Goal: Navigation & Orientation: Find specific page/section

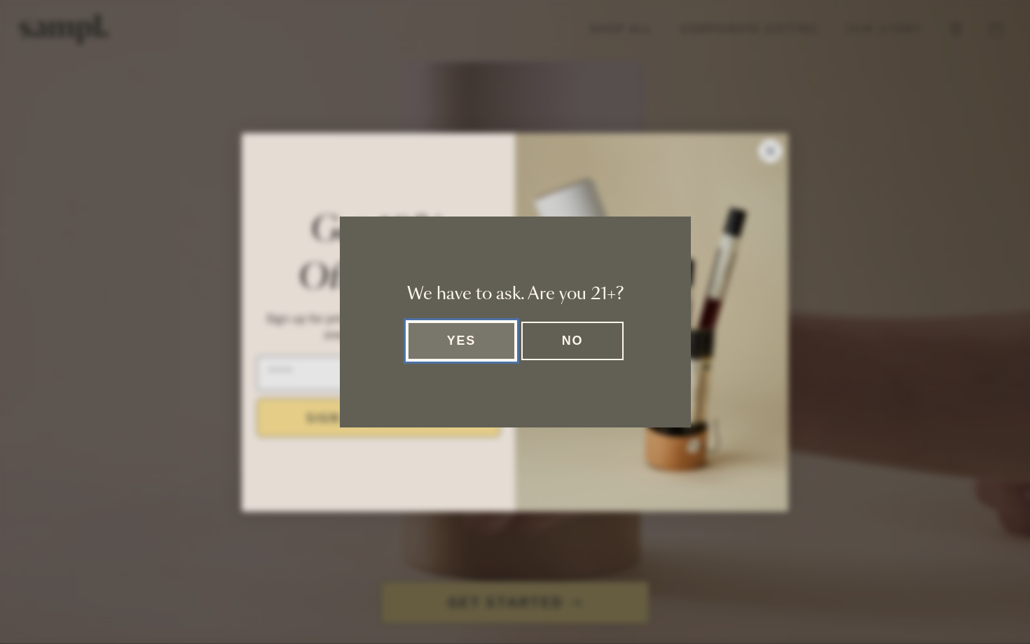
click at [473, 336] on button "Yes" at bounding box center [461, 341] width 109 height 39
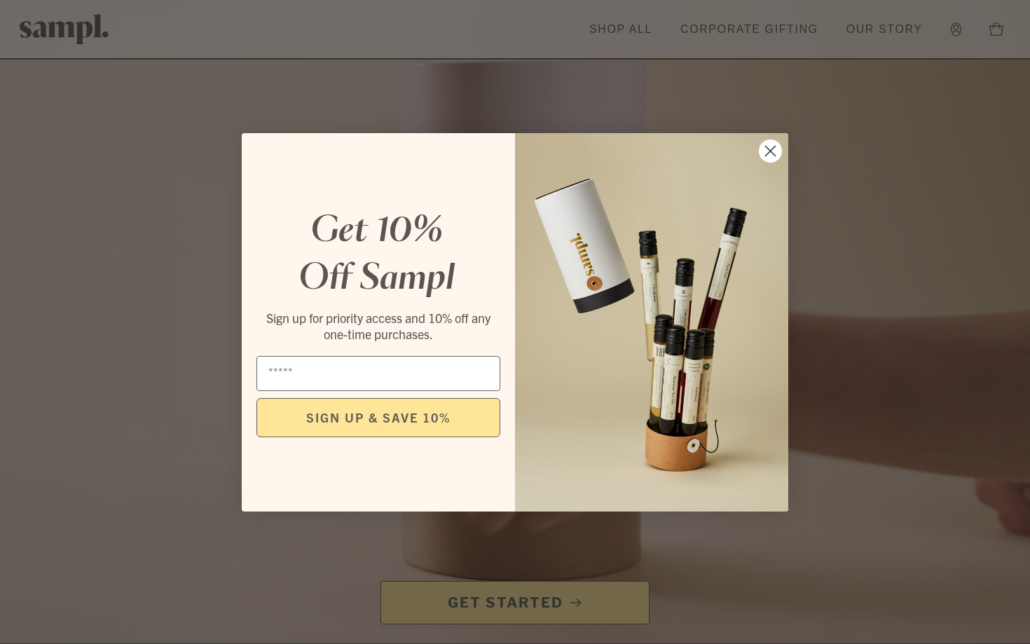
click at [771, 148] on circle "Close dialog" at bounding box center [770, 150] width 23 height 23
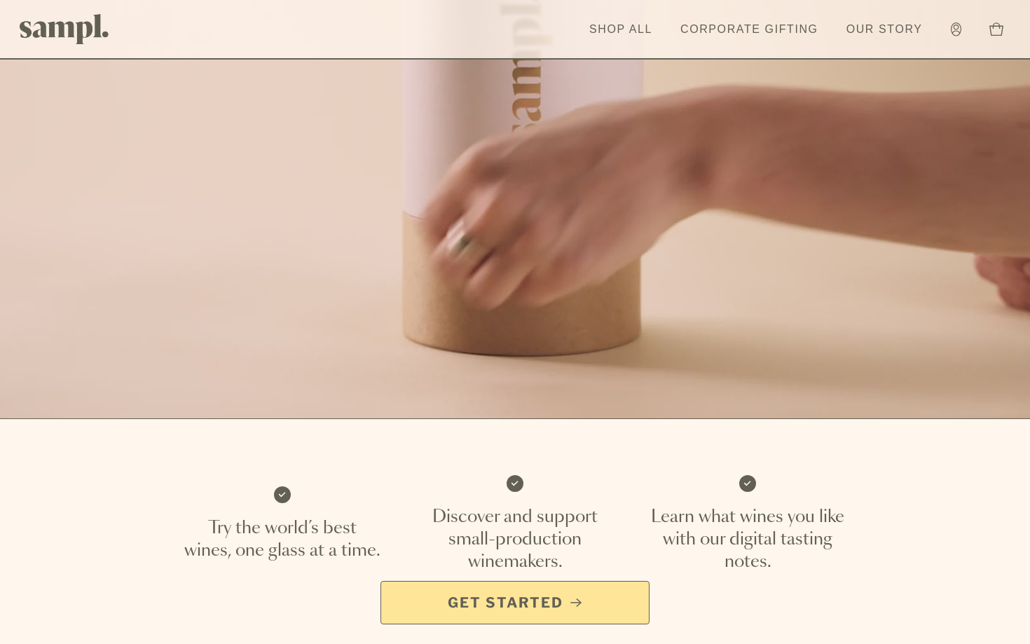
scroll to position [50, 0]
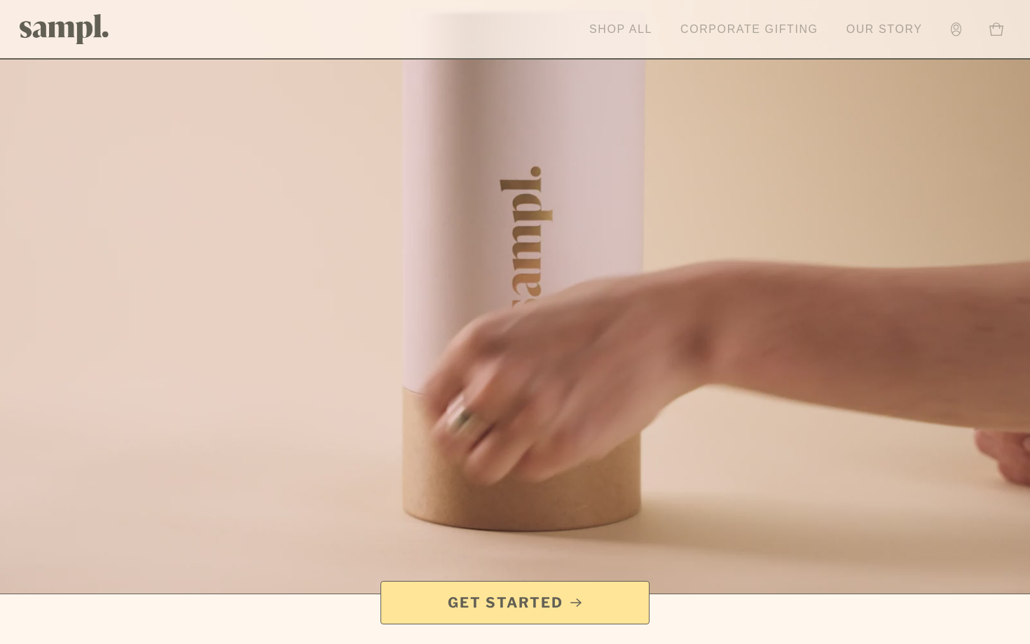
click at [635, 29] on link "Shop All" at bounding box center [620, 29] width 77 height 31
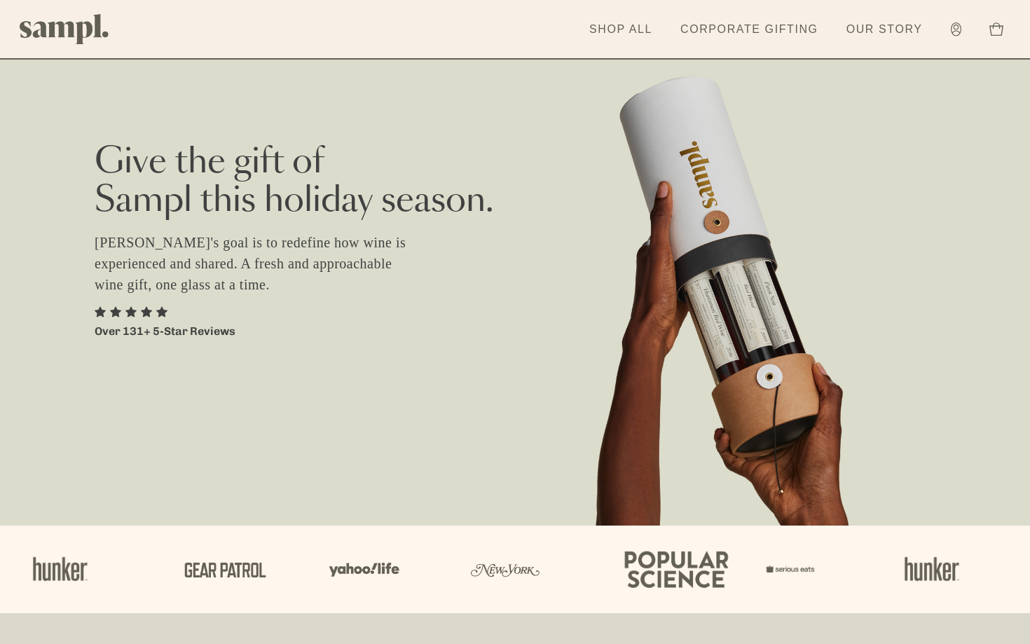
click at [78, 28] on img at bounding box center [65, 29] width 90 height 30
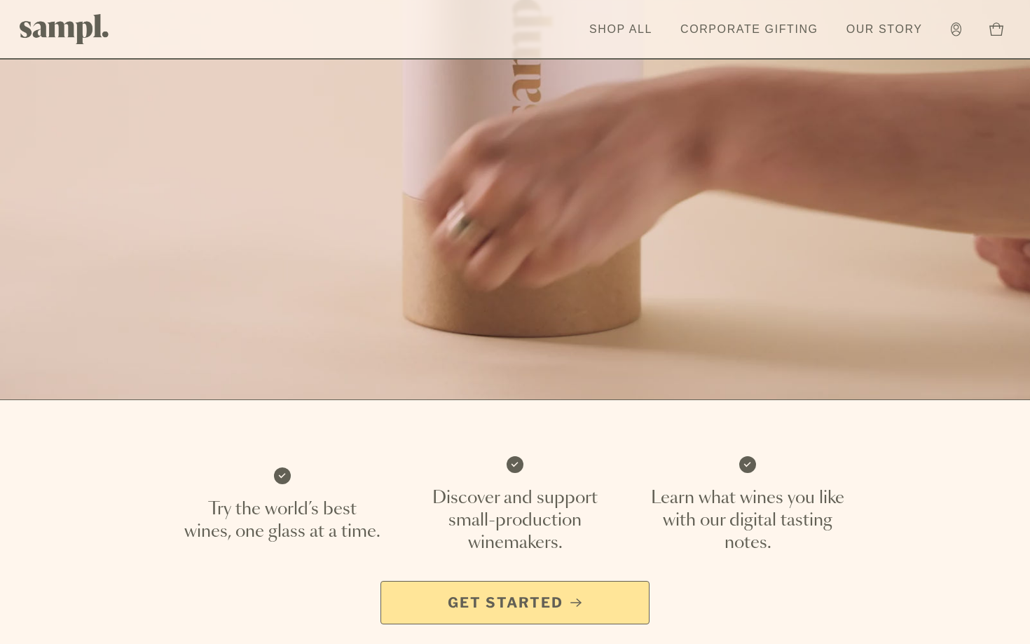
scroll to position [273, 0]
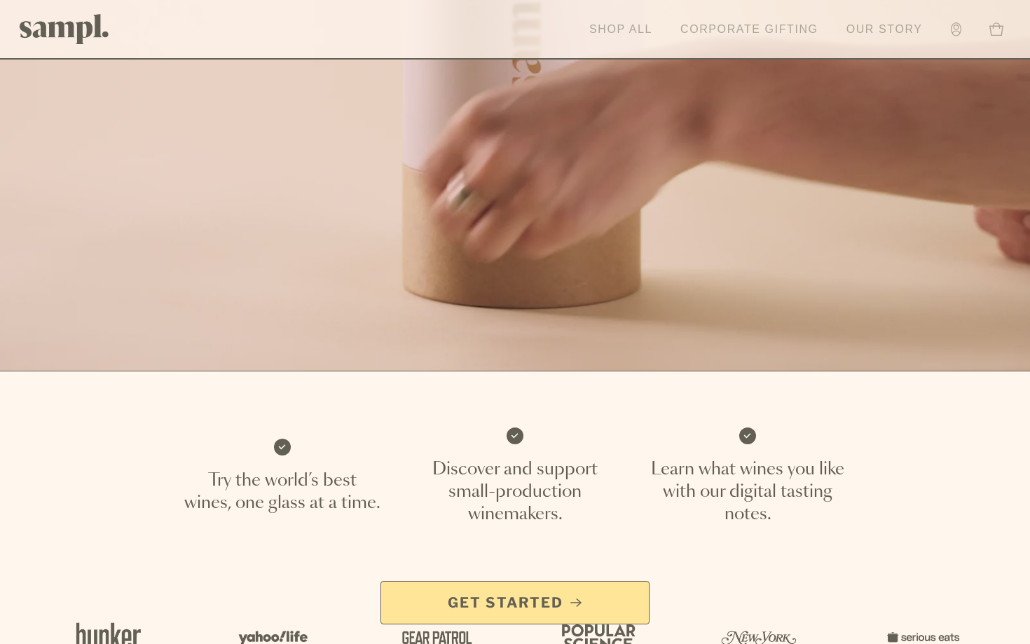
click at [636, 32] on link "Shop All" at bounding box center [620, 29] width 77 height 31
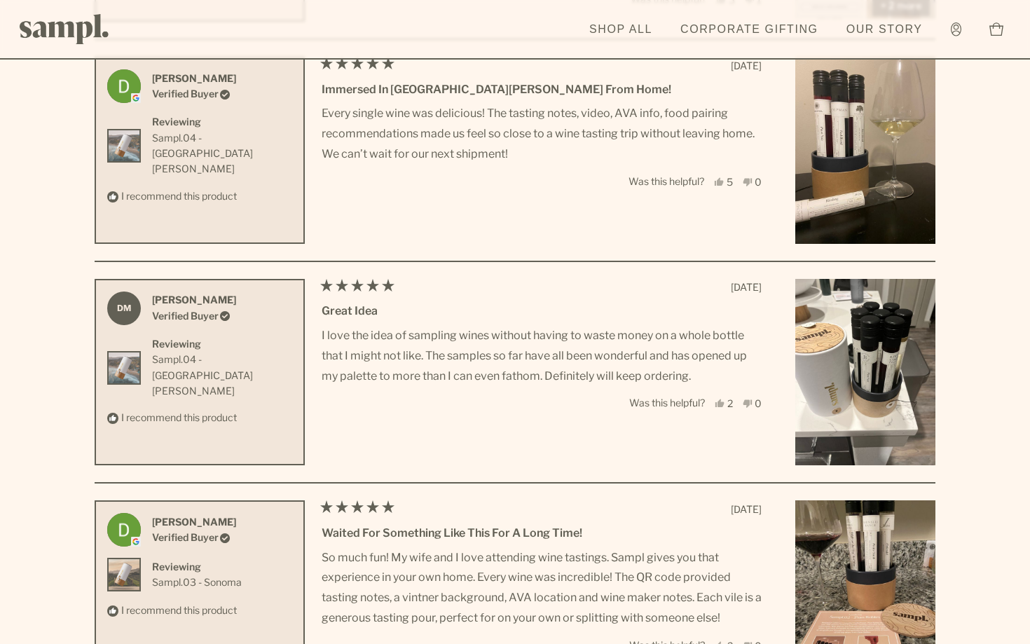
scroll to position [5032, 0]
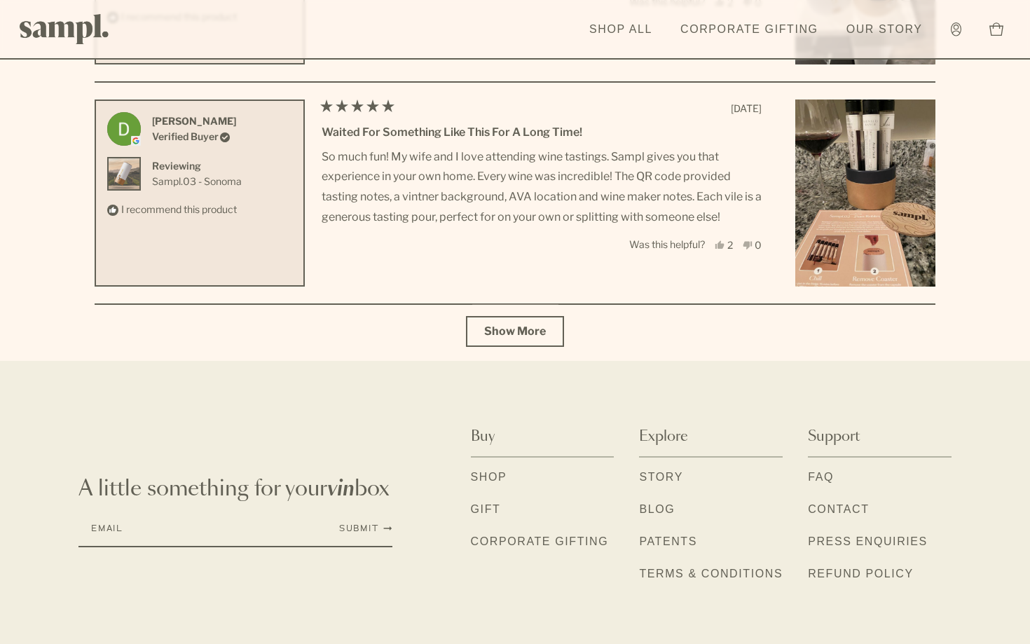
click at [510, 332] on span "Show More" at bounding box center [515, 330] width 62 height 13
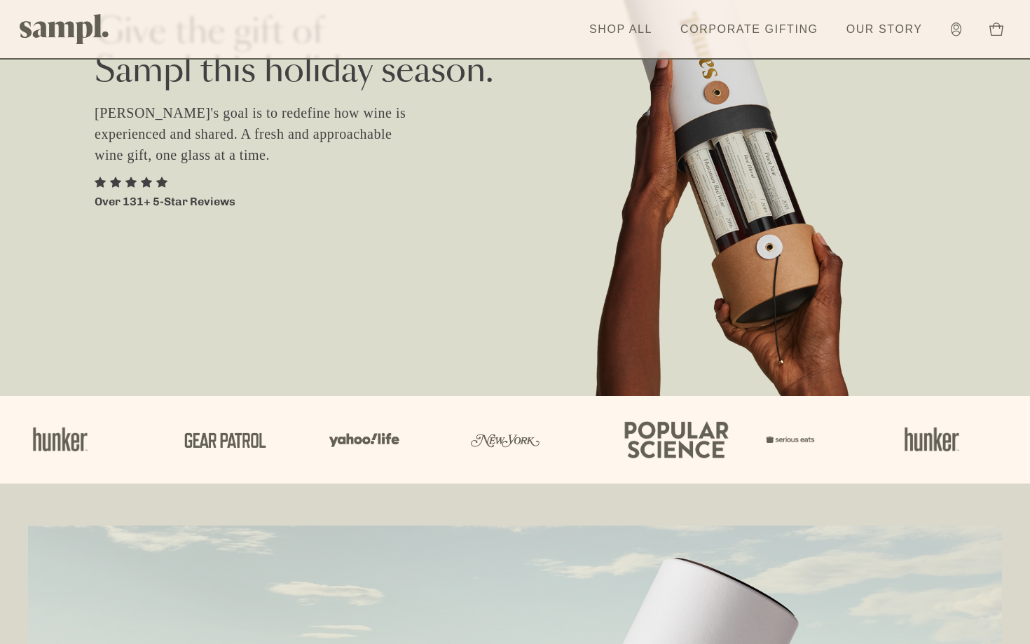
scroll to position [0, 0]
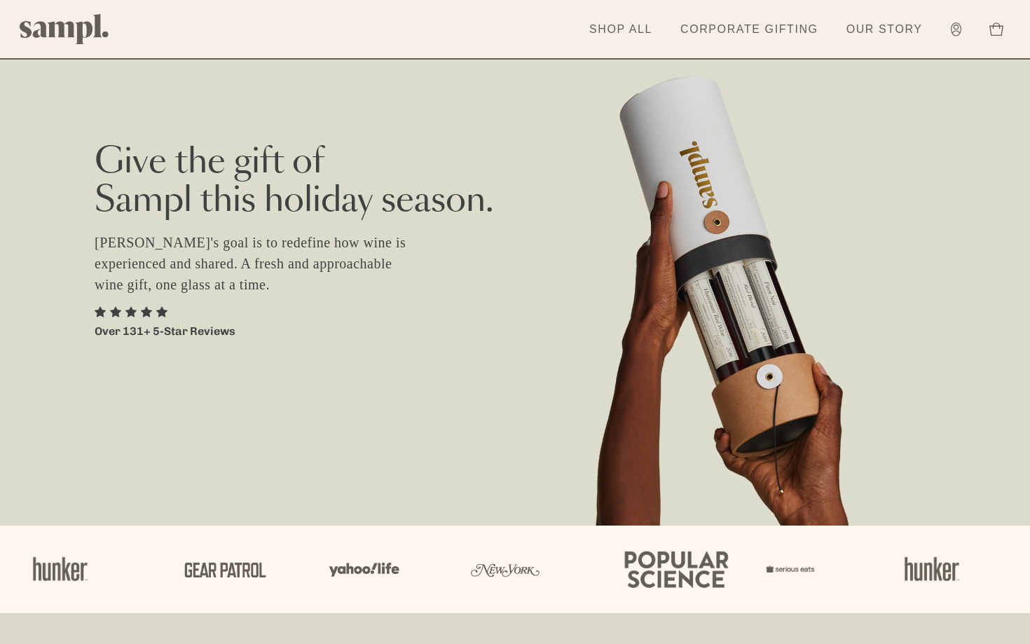
click at [71, 31] on img at bounding box center [65, 29] width 90 height 30
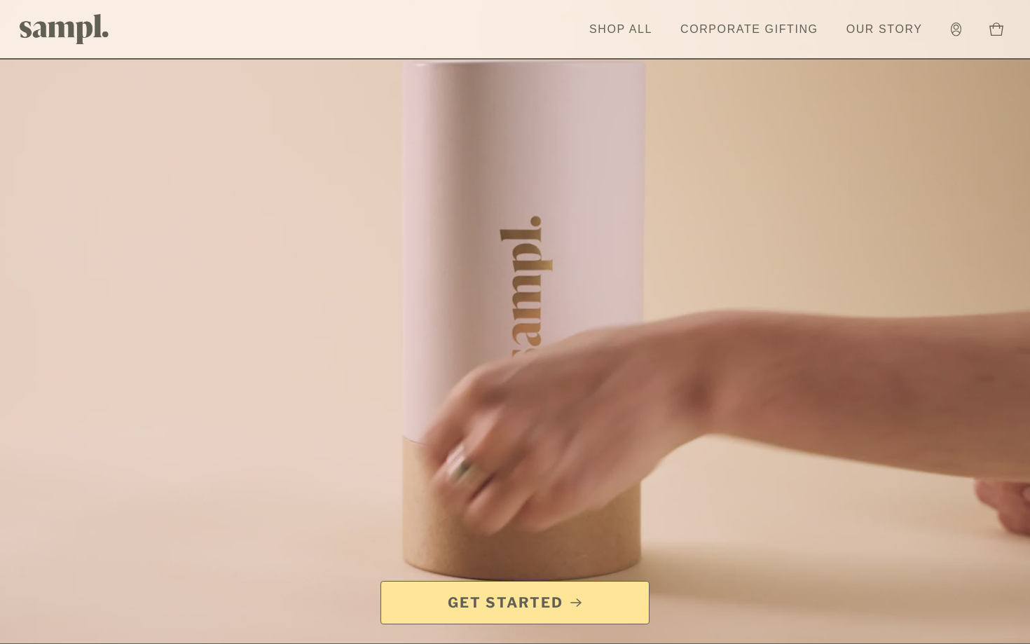
click at [443, 581] on link "Get Started" at bounding box center [514, 602] width 269 height 43
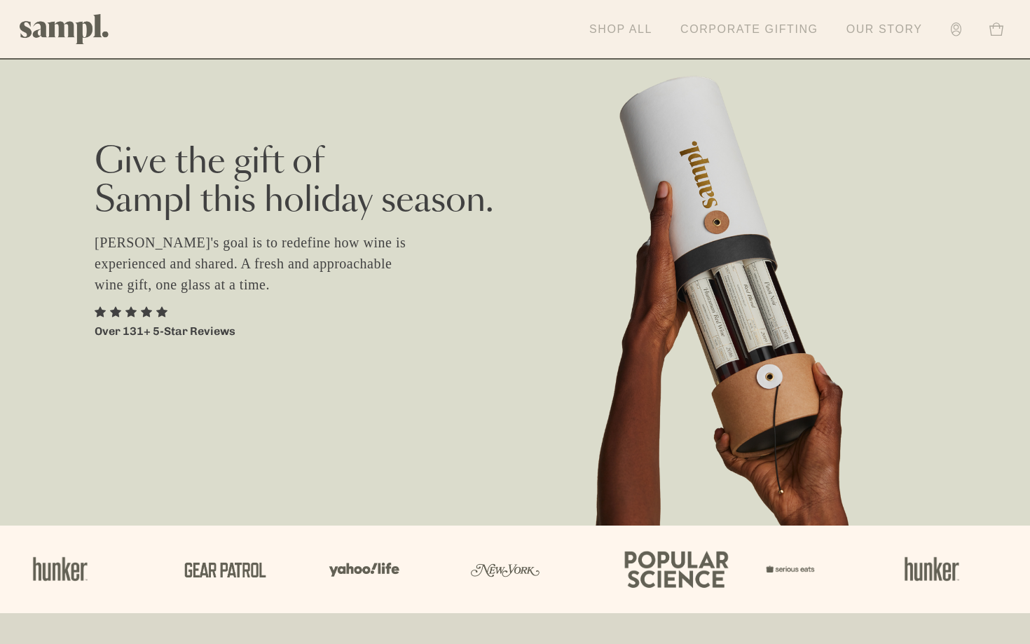
click at [786, 27] on link "Corporate Gifting" at bounding box center [749, 29] width 152 height 31
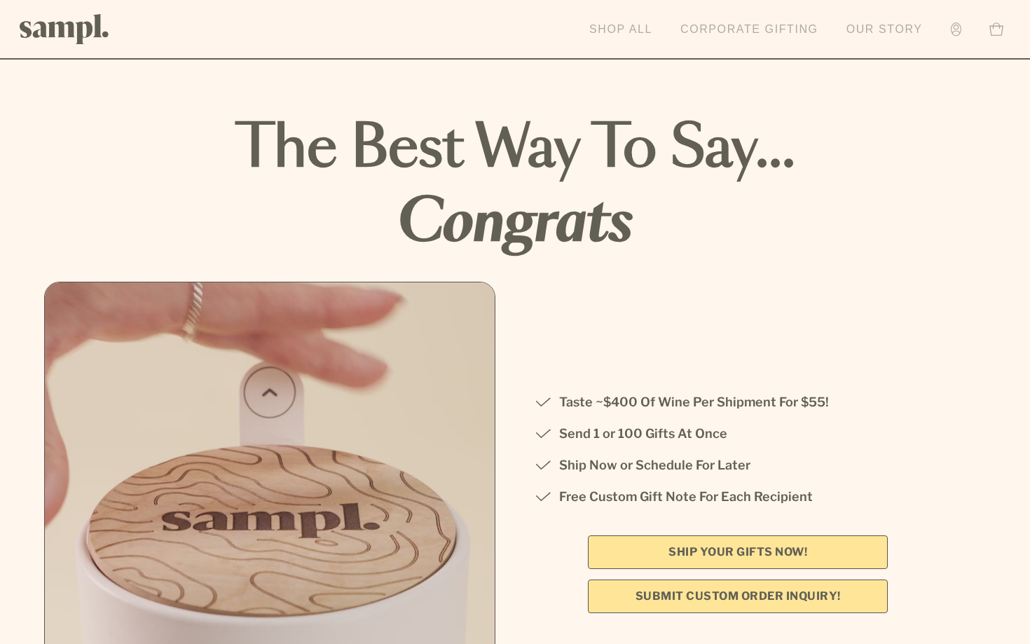
click at [635, 43] on link "Shop All" at bounding box center [620, 29] width 77 height 31
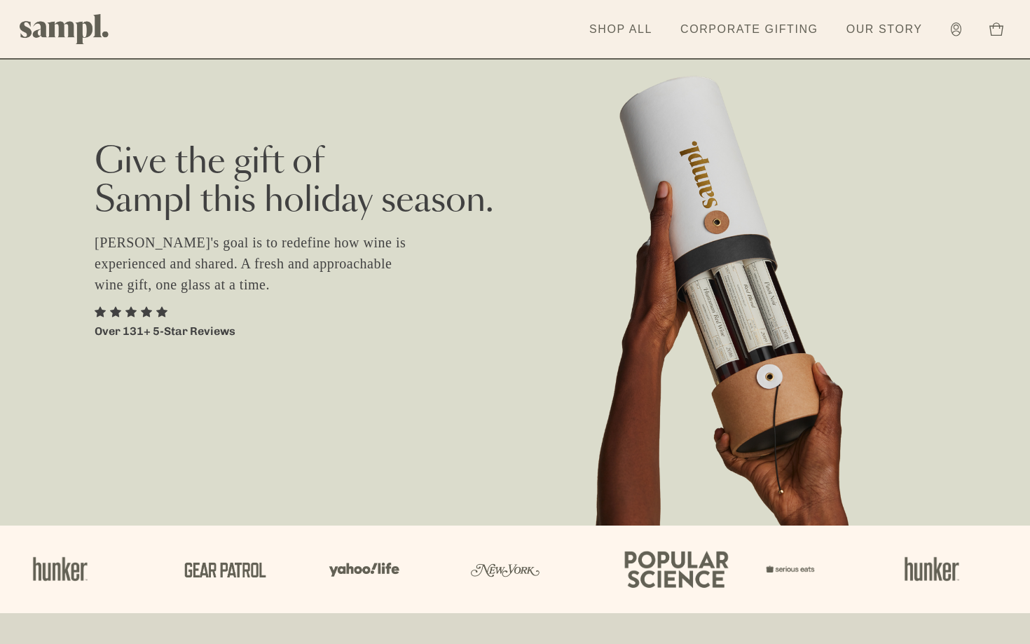
click at [76, 38] on img at bounding box center [65, 29] width 90 height 30
